Goal: Information Seeking & Learning: Learn about a topic

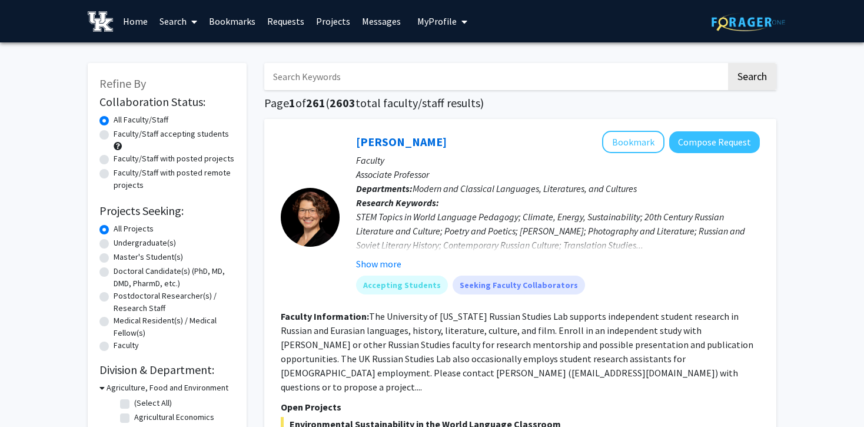
click at [179, 20] on link "Search" at bounding box center [178, 21] width 49 height 41
click at [124, 23] on link "Home" at bounding box center [135, 21] width 36 height 41
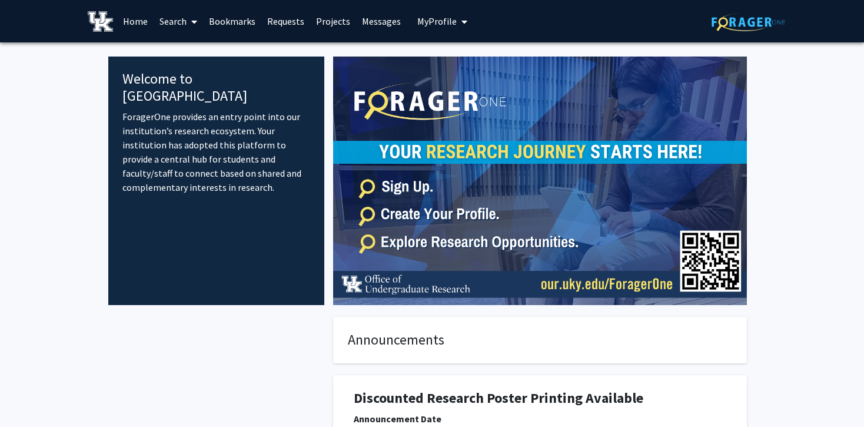
click at [108, 26] on img at bounding box center [100, 21] width 25 height 21
click at [177, 18] on link "Search" at bounding box center [178, 21] width 49 height 41
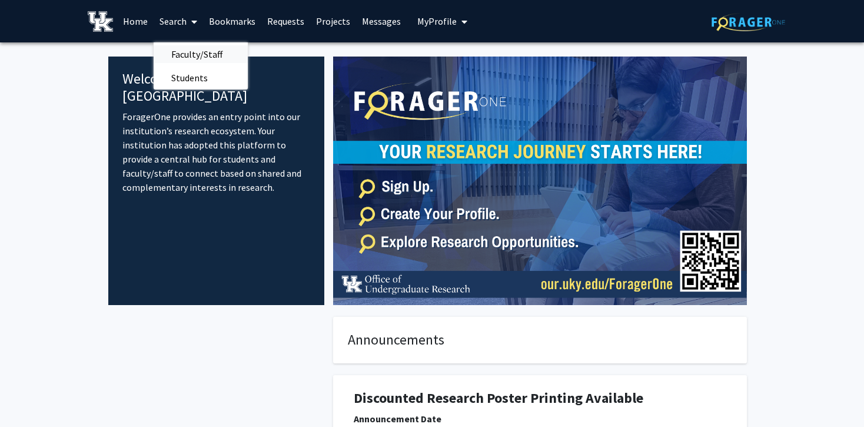
click at [217, 58] on span "Faculty/Staff" at bounding box center [197, 54] width 86 height 24
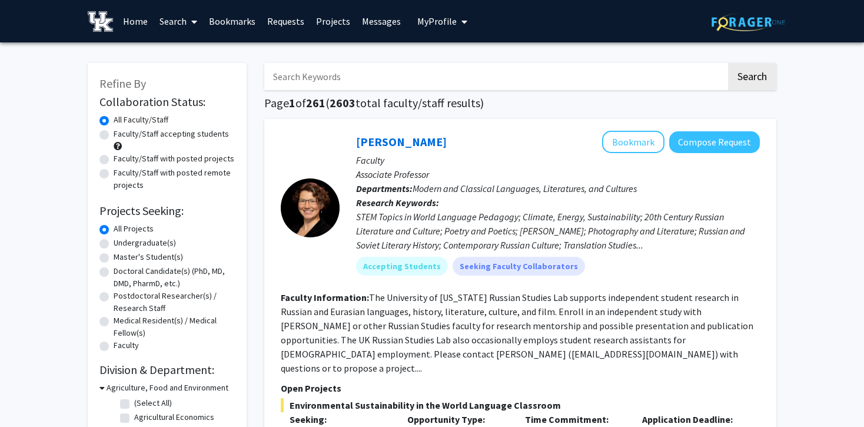
click at [441, 84] on input "Search Keywords" at bounding box center [495, 76] width 462 height 27
click at [520, 162] on p "Faculty" at bounding box center [558, 160] width 404 height 14
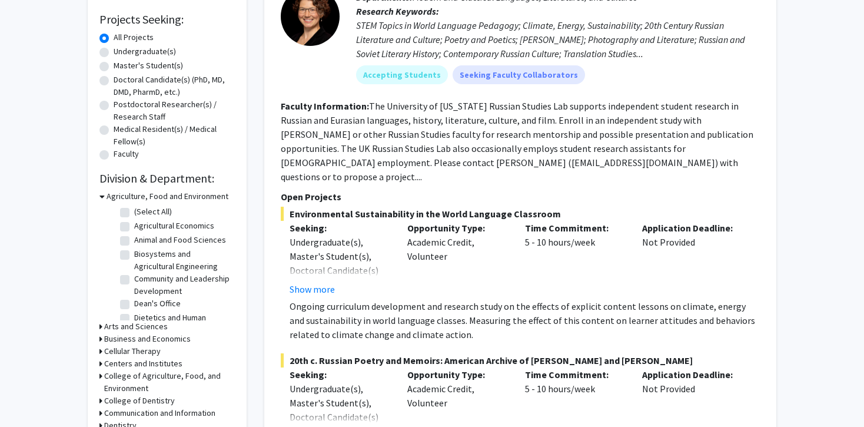
scroll to position [192, 0]
click at [140, 54] on label "Undergraduate(s)" at bounding box center [145, 51] width 62 height 12
click at [121, 52] on input "Undergraduate(s)" at bounding box center [118, 49] width 8 height 8
radio input "true"
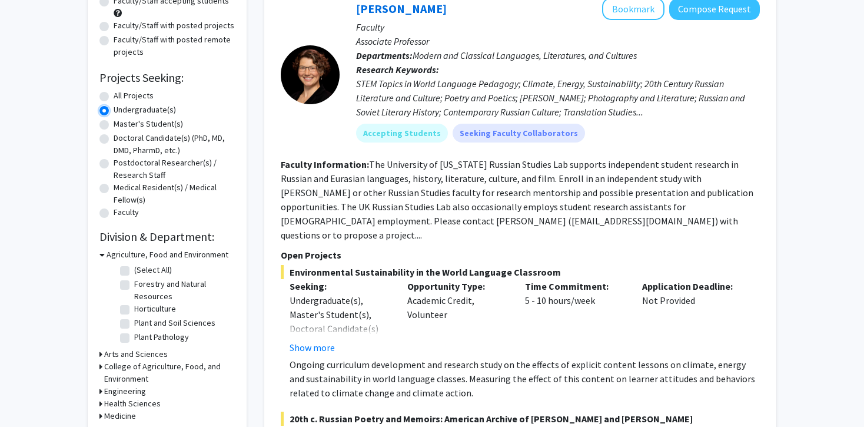
scroll to position [141, 0]
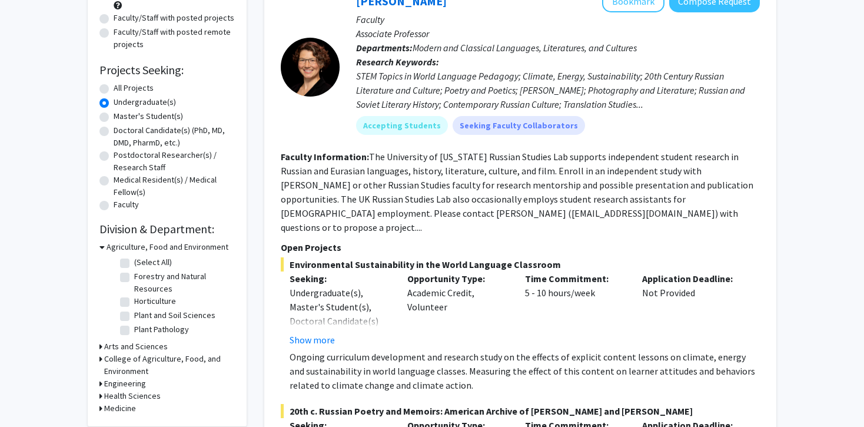
click at [142, 249] on h3 "Agriculture, Food and Environment" at bounding box center [167, 247] width 122 height 12
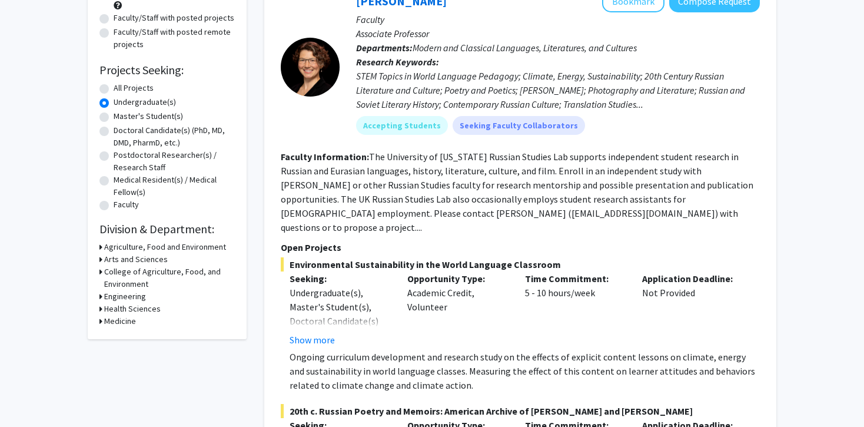
click at [131, 261] on h3 "Arts and Sciences" at bounding box center [136, 259] width 64 height 12
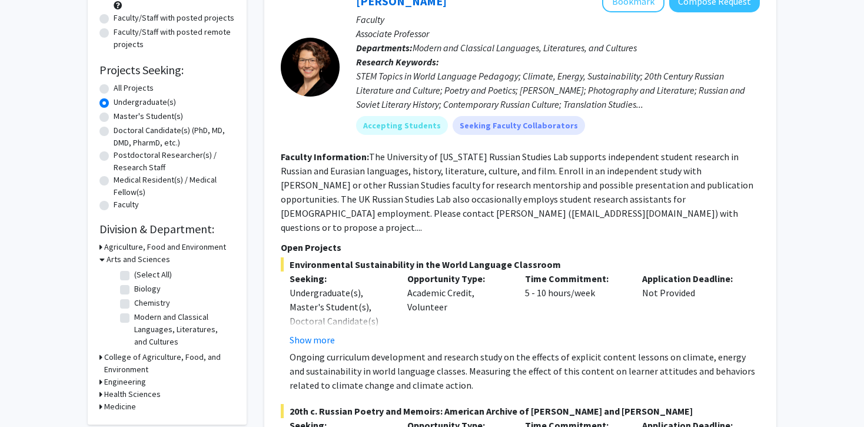
click at [134, 299] on label "Chemistry" at bounding box center [152, 303] width 36 height 12
click at [134, 299] on input "Chemistry" at bounding box center [138, 301] width 8 height 8
checkbox input "true"
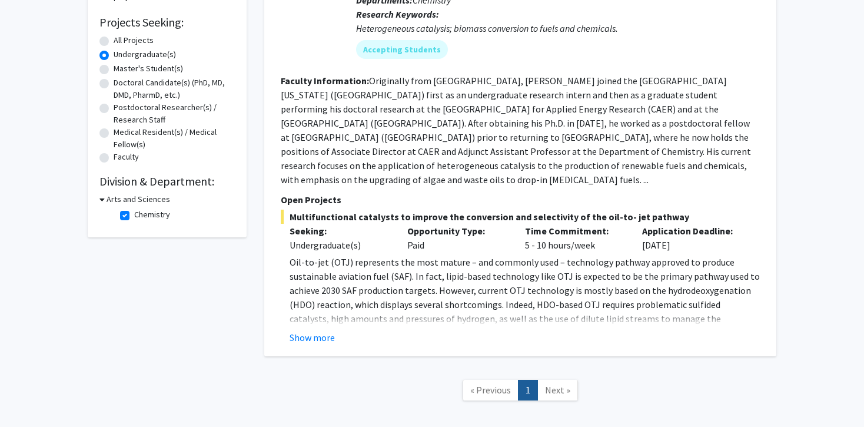
scroll to position [184, 0]
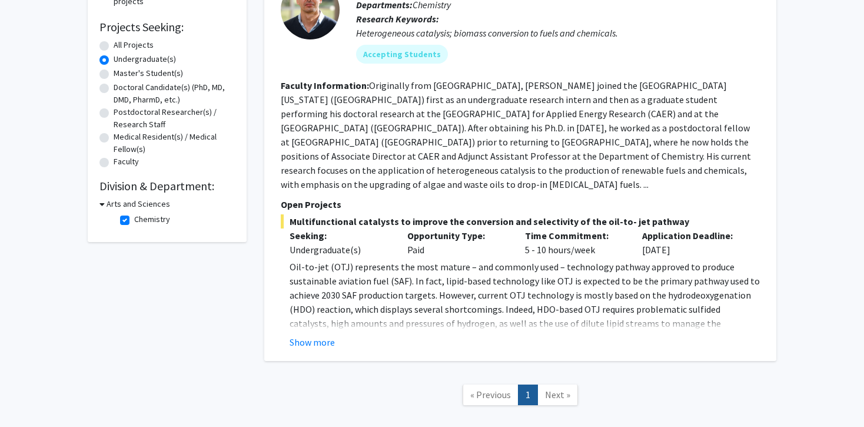
click at [557, 388] on span "Next »" at bounding box center [557, 394] width 25 height 12
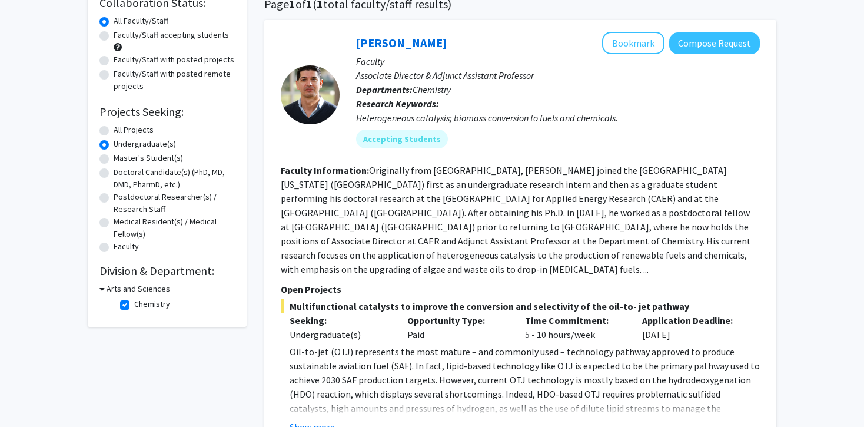
scroll to position [98, 0]
click at [132, 279] on div "Collaboration Status: Collaboration Status All Faculty/Staff Collaboration Stat…" at bounding box center [166, 154] width 135 height 321
click at [132, 287] on h3 "Arts and Sciences" at bounding box center [138, 289] width 64 height 12
click at [132, 287] on h3 "Arts and Sciences" at bounding box center [136, 289] width 64 height 12
click at [139, 291] on h3 "Arts and Sciences" at bounding box center [138, 289] width 64 height 12
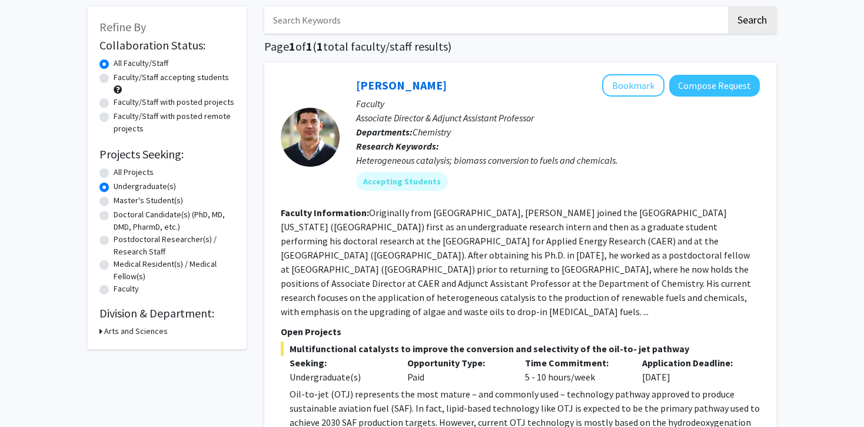
scroll to position [91, 0]
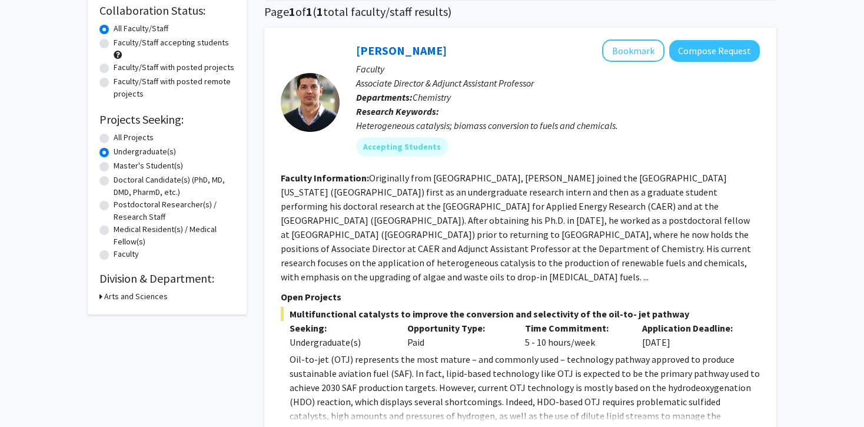
click at [137, 295] on h3 "Arts and Sciences" at bounding box center [136, 296] width 64 height 12
click at [138, 312] on label "Chemistry" at bounding box center [152, 311] width 36 height 12
click at [138, 312] on input "Chemistry" at bounding box center [138, 309] width 8 height 8
checkbox input "false"
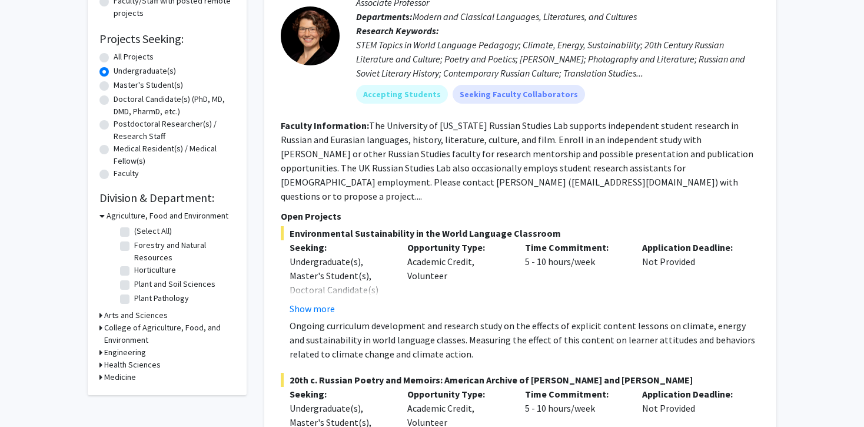
scroll to position [181, 0]
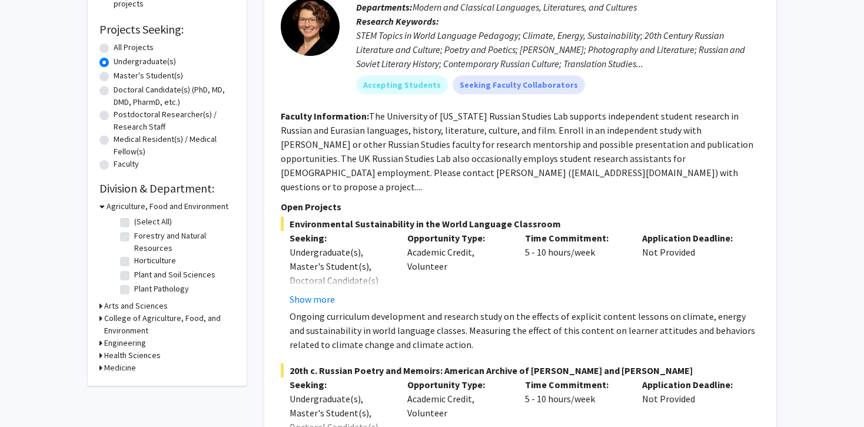
click at [144, 302] on h3 "Arts and Sciences" at bounding box center [136, 305] width 64 height 12
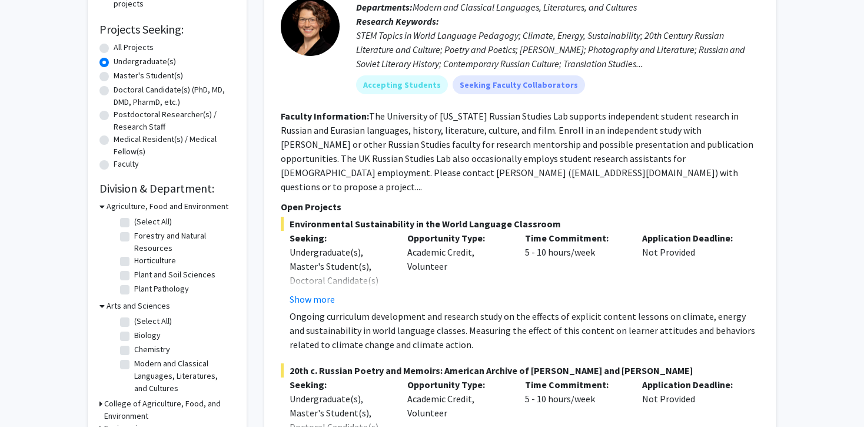
click at [141, 335] on label "Biology" at bounding box center [147, 335] width 26 height 12
click at [141, 335] on input "Biology" at bounding box center [138, 333] width 8 height 8
checkbox input "true"
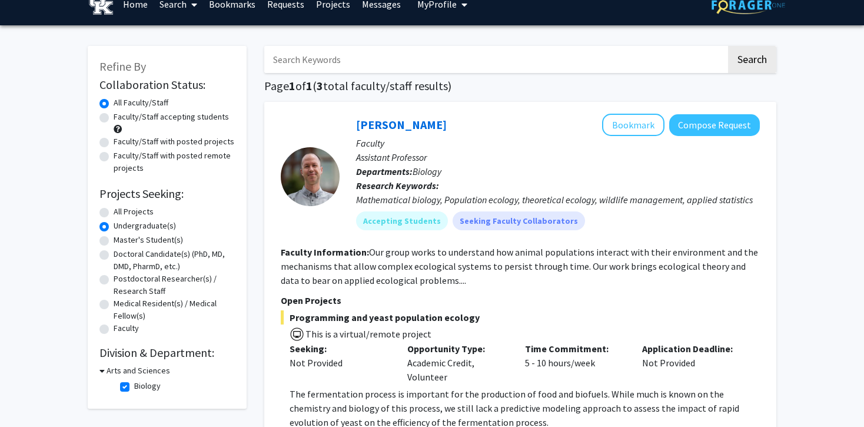
scroll to position [26, 0]
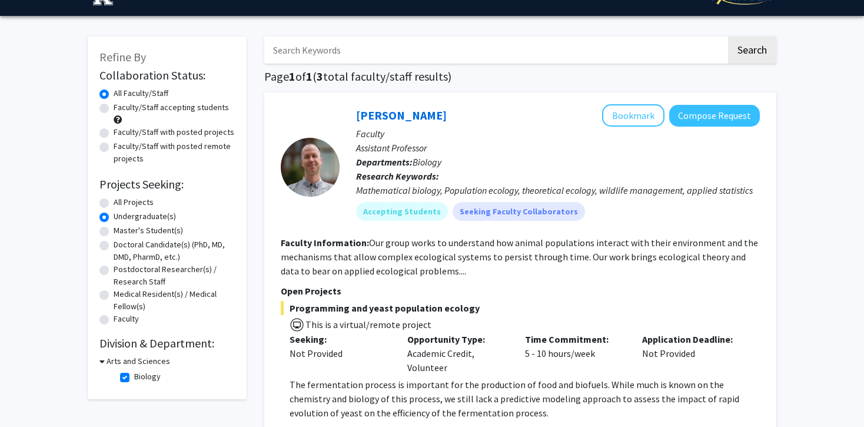
click at [134, 378] on label "Biology" at bounding box center [147, 376] width 26 height 12
click at [134, 378] on input "Biology" at bounding box center [138, 374] width 8 height 8
checkbox input "false"
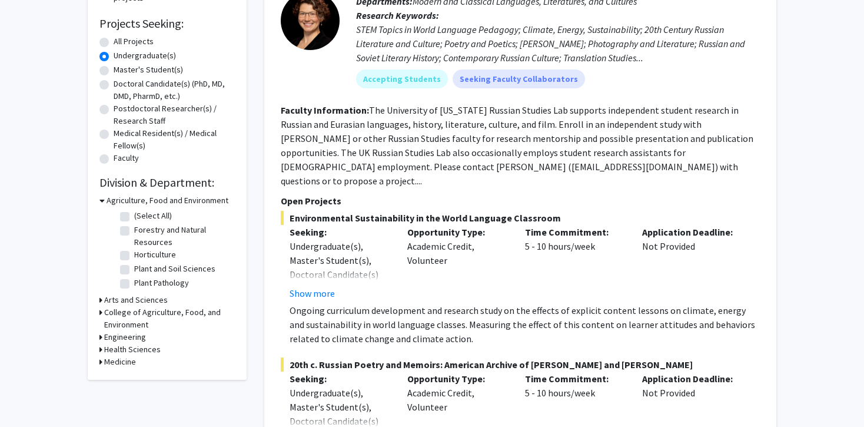
scroll to position [189, 0]
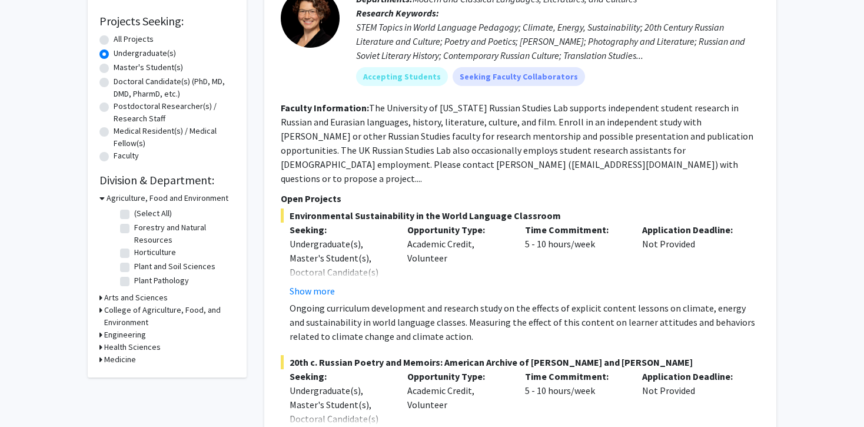
click at [129, 347] on h3 "Health Sciences" at bounding box center [132, 347] width 56 height 12
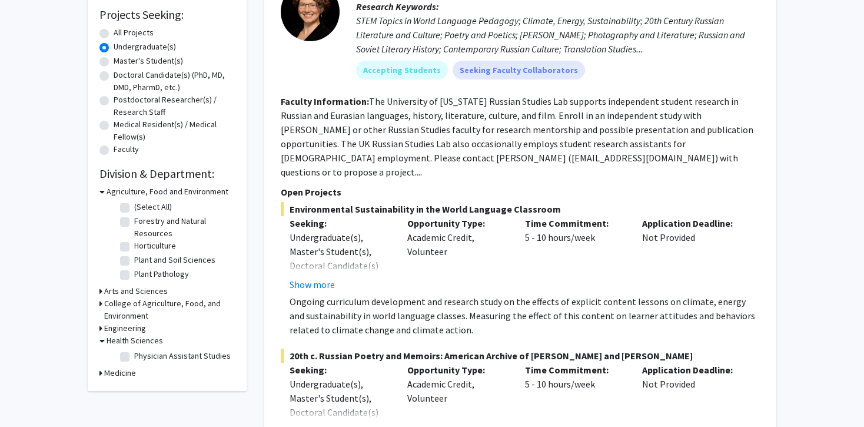
scroll to position [198, 0]
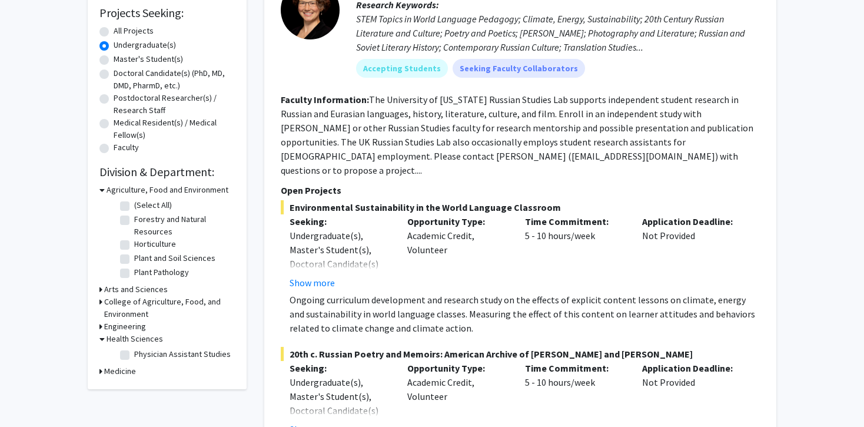
click at [124, 369] on h3 "Medicine" at bounding box center [120, 371] width 32 height 12
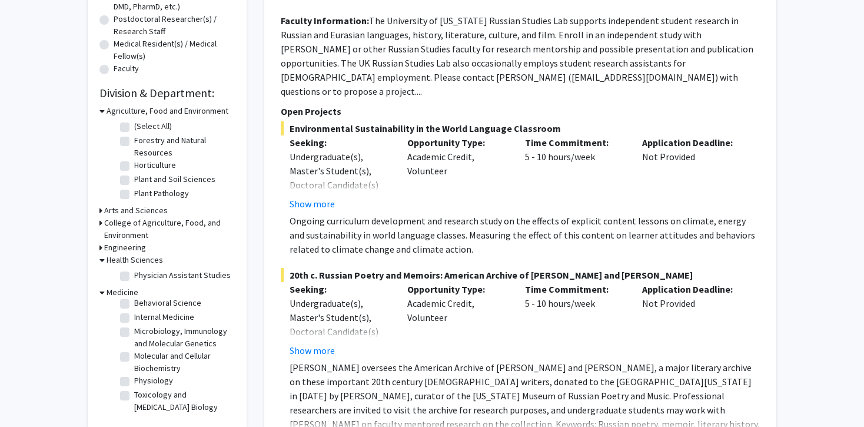
scroll to position [286, 0]
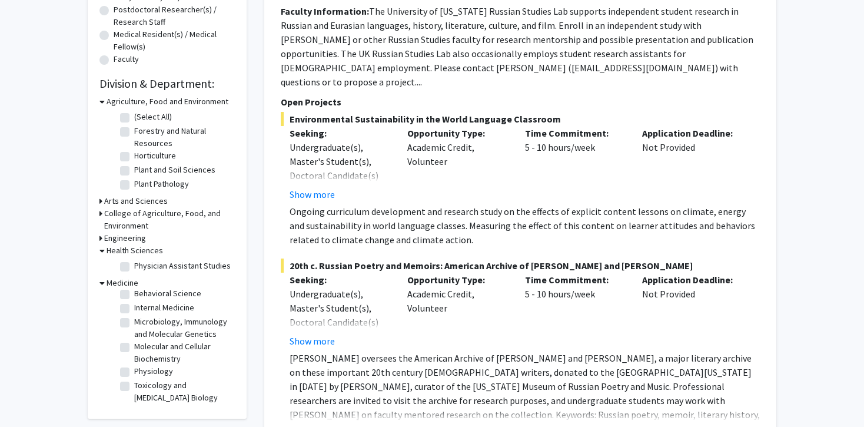
click at [138, 349] on label "Molecular and Cellular Biochemistry" at bounding box center [183, 352] width 98 height 25
click at [138, 348] on input "Molecular and Cellular Biochemistry" at bounding box center [138, 344] width 8 height 8
checkbox input "true"
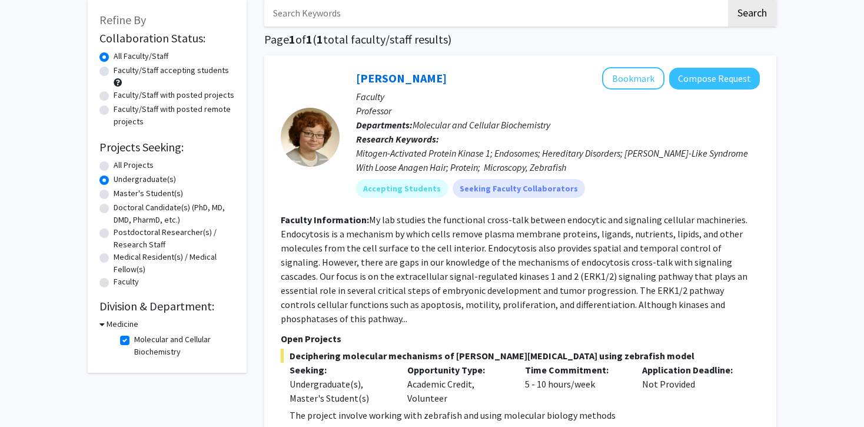
scroll to position [57, 0]
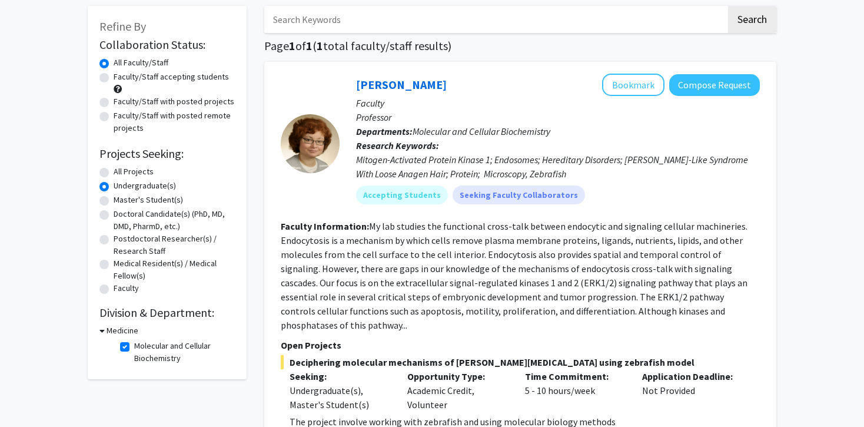
click at [134, 349] on label "Molecular and Cellular Biochemistry" at bounding box center [183, 351] width 98 height 25
click at [134, 347] on input "Molecular and Cellular Biochemistry" at bounding box center [138, 343] width 8 height 8
checkbox input "false"
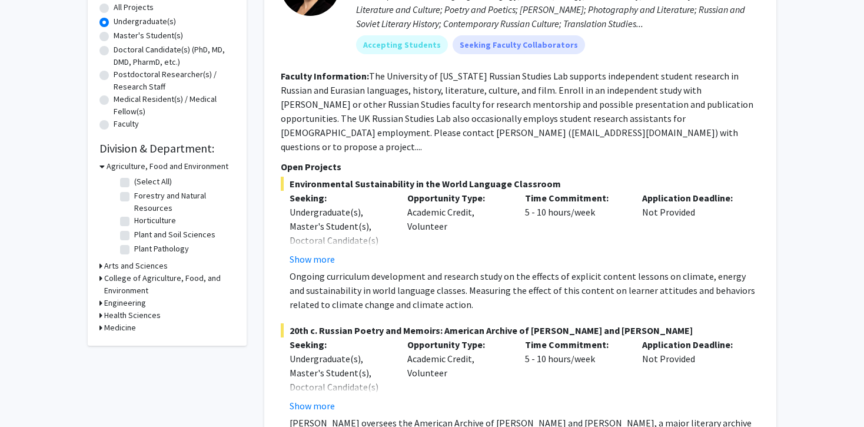
scroll to position [223, 0]
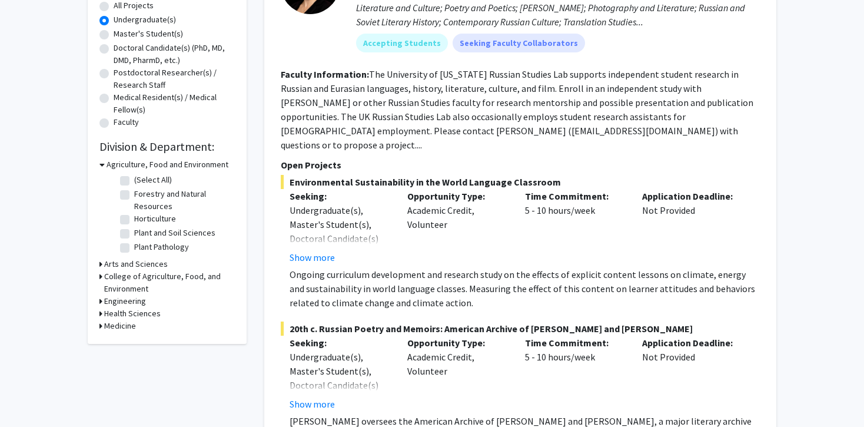
click at [128, 324] on h3 "Medicine" at bounding box center [120, 325] width 32 height 12
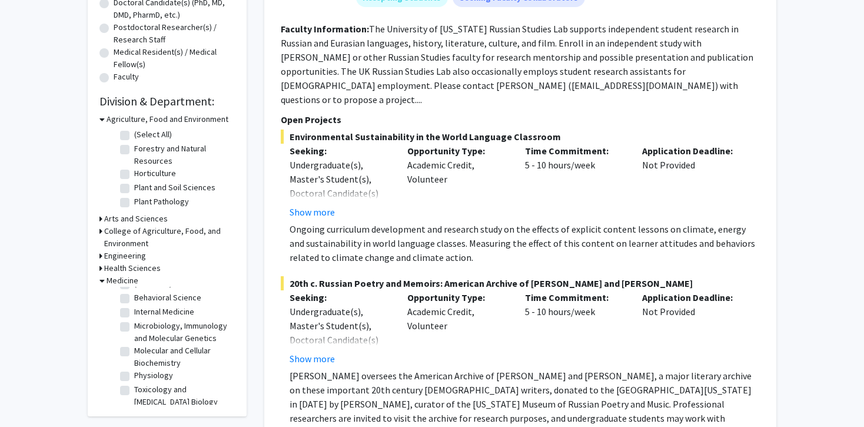
scroll to position [19, 0]
click at [139, 270] on h3 "Health Sciences" at bounding box center [132, 268] width 56 height 12
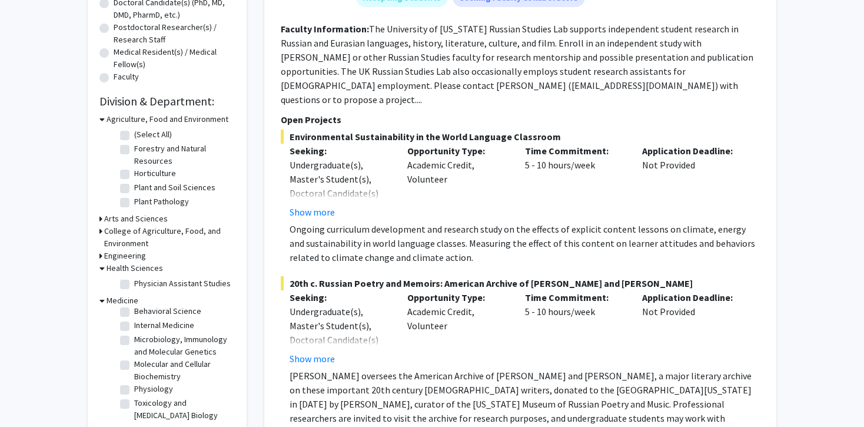
click at [139, 257] on h3 "Engineering" at bounding box center [125, 255] width 42 height 12
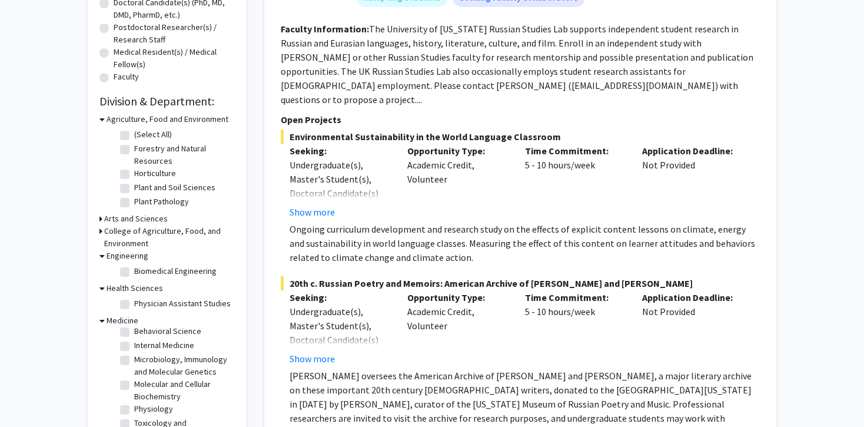
click at [139, 247] on h3 "College of Agriculture, Food, and Environment" at bounding box center [169, 237] width 131 height 25
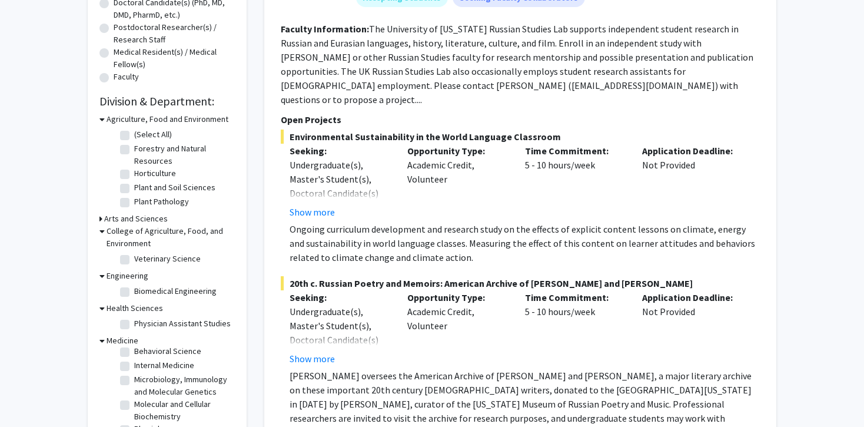
click at [144, 219] on h3 "Arts and Sciences" at bounding box center [136, 218] width 64 height 12
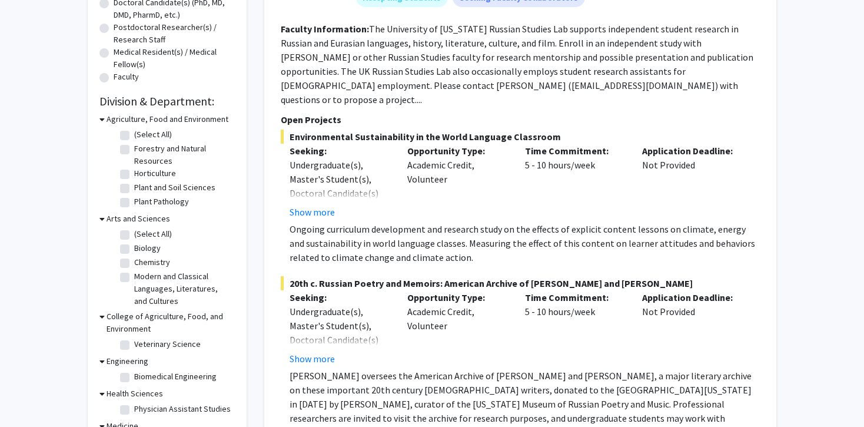
click at [134, 263] on label "Chemistry" at bounding box center [152, 262] width 36 height 12
click at [134, 263] on input "Chemistry" at bounding box center [138, 260] width 8 height 8
checkbox input "true"
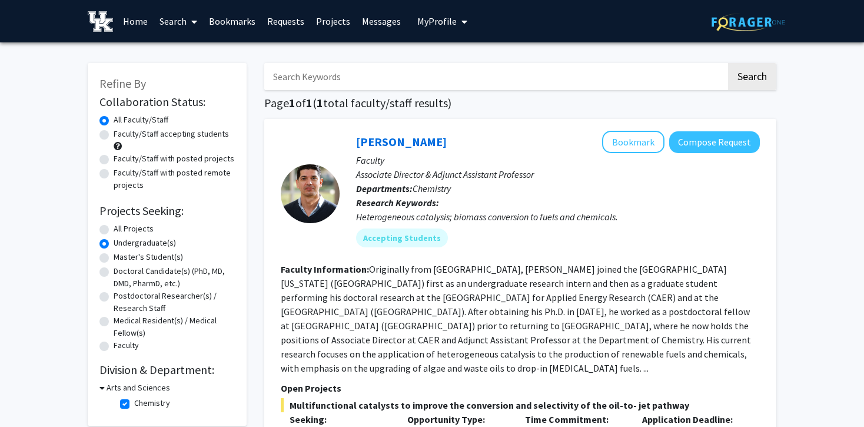
click at [375, 24] on link "Messages" at bounding box center [381, 21] width 51 height 41
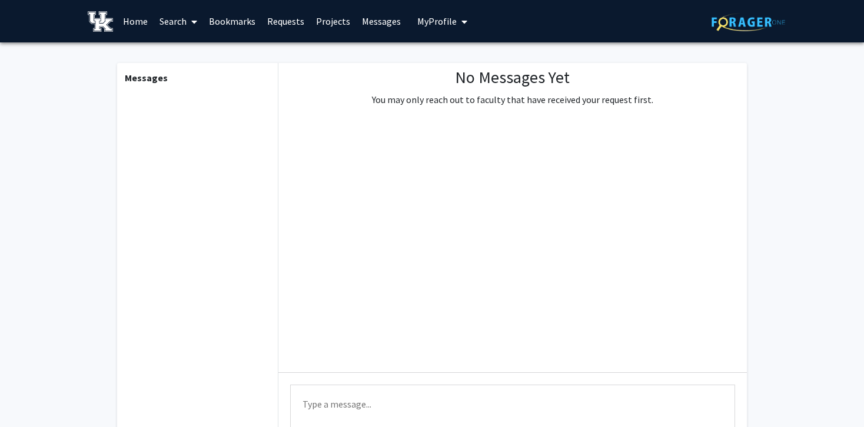
click at [420, 24] on span "My Profile" at bounding box center [436, 21] width 39 height 12
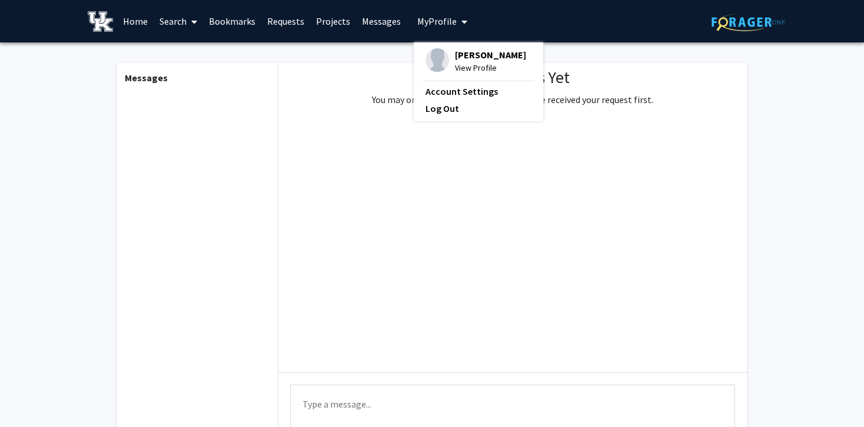
click at [332, 24] on link "Projects" at bounding box center [333, 21] width 46 height 41
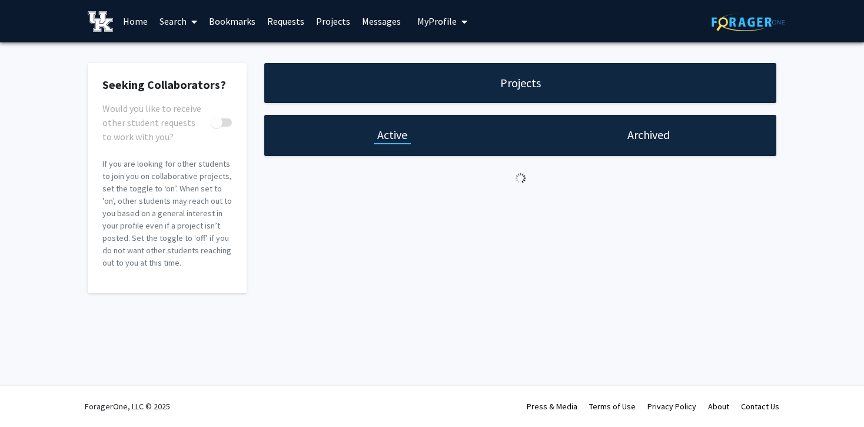
click at [284, 19] on link "Requests" at bounding box center [285, 21] width 49 height 41
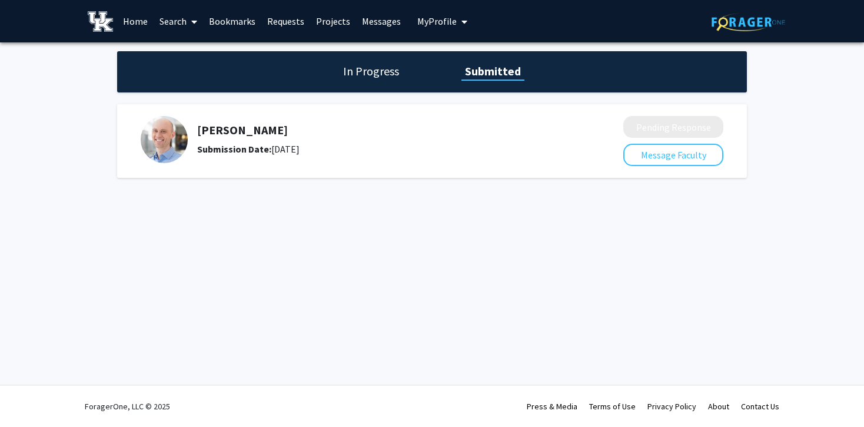
click at [168, 131] on img at bounding box center [164, 139] width 47 height 47
click at [259, 134] on h5 "[PERSON_NAME]" at bounding box center [379, 130] width 364 height 14
click at [666, 151] on button "Message Faculty" at bounding box center [673, 155] width 100 height 22
click at [372, 76] on h1 "In Progress" at bounding box center [370, 71] width 63 height 16
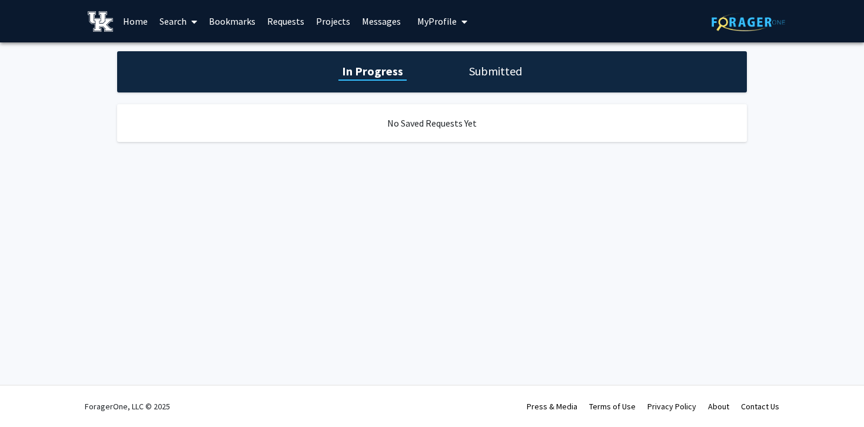
click at [463, 80] on div "In Progress Submitted" at bounding box center [432, 71] width 630 height 41
click at [476, 71] on h1 "Submitted" at bounding box center [495, 71] width 60 height 16
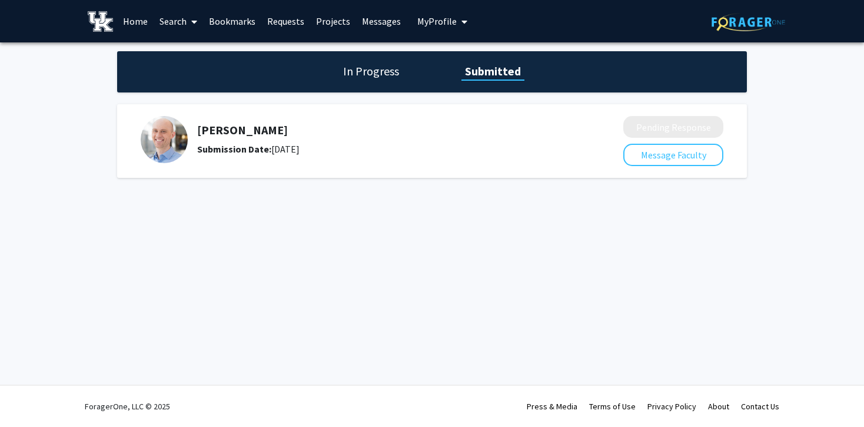
click at [173, 138] on img at bounding box center [164, 139] width 47 height 47
click at [367, 19] on link "Messages" at bounding box center [381, 21] width 51 height 41
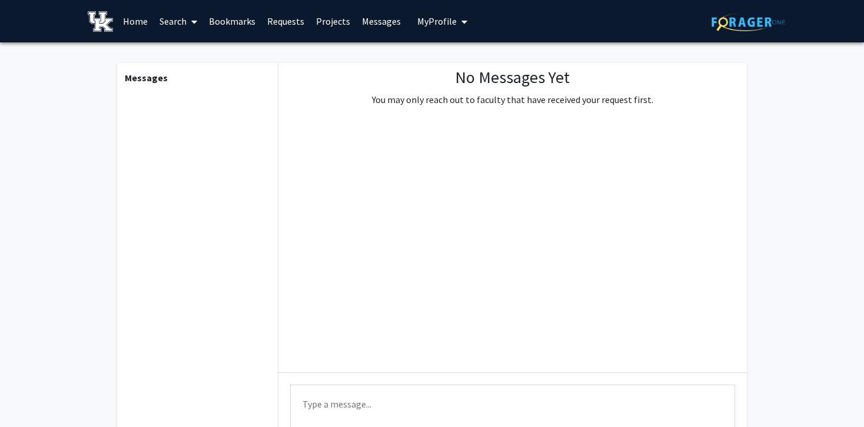
click at [321, 19] on link "Projects" at bounding box center [333, 21] width 46 height 41
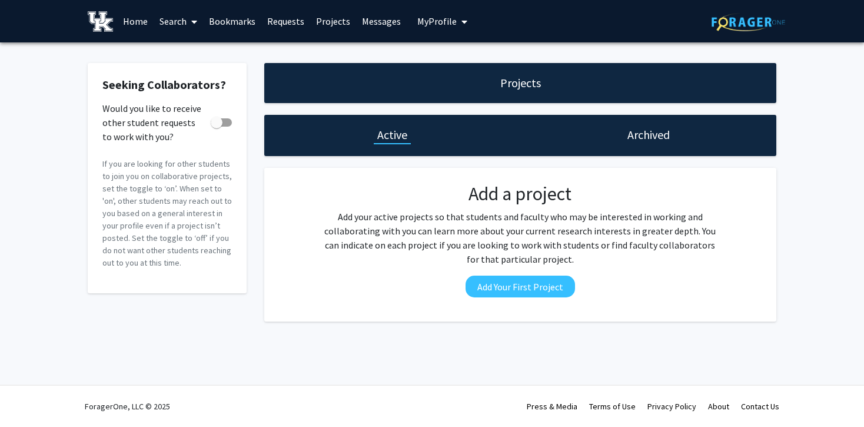
click at [279, 18] on link "Requests" at bounding box center [285, 21] width 49 height 41
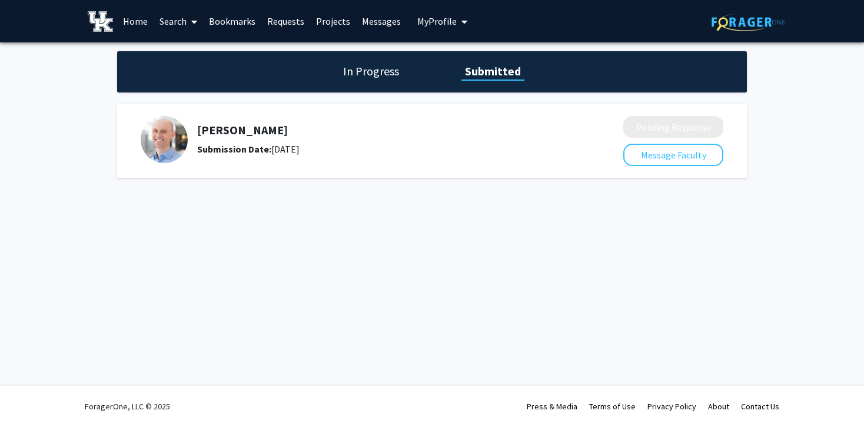
click at [245, 16] on link "Bookmarks" at bounding box center [232, 21] width 58 height 41
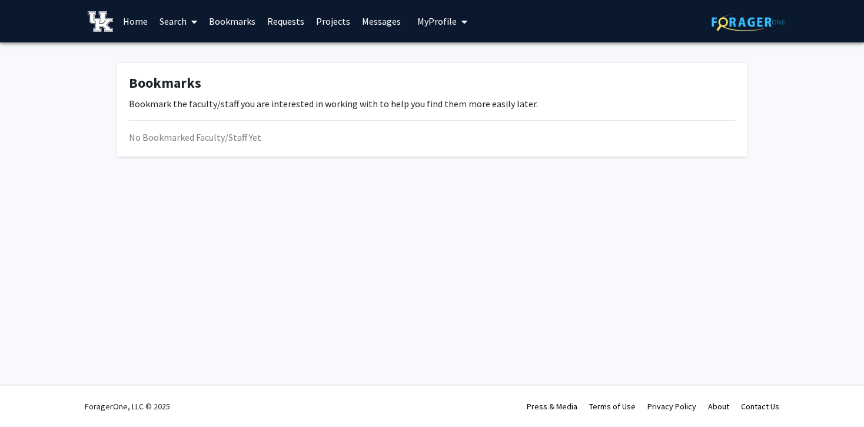
click at [178, 26] on link "Search" at bounding box center [178, 21] width 49 height 41
click at [137, 25] on link "Home" at bounding box center [135, 21] width 36 height 41
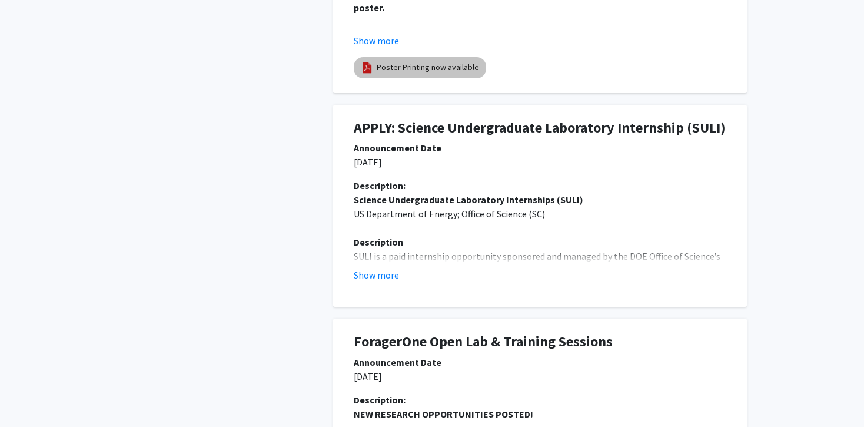
scroll to position [527, 0]
